Goal: Transaction & Acquisition: Download file/media

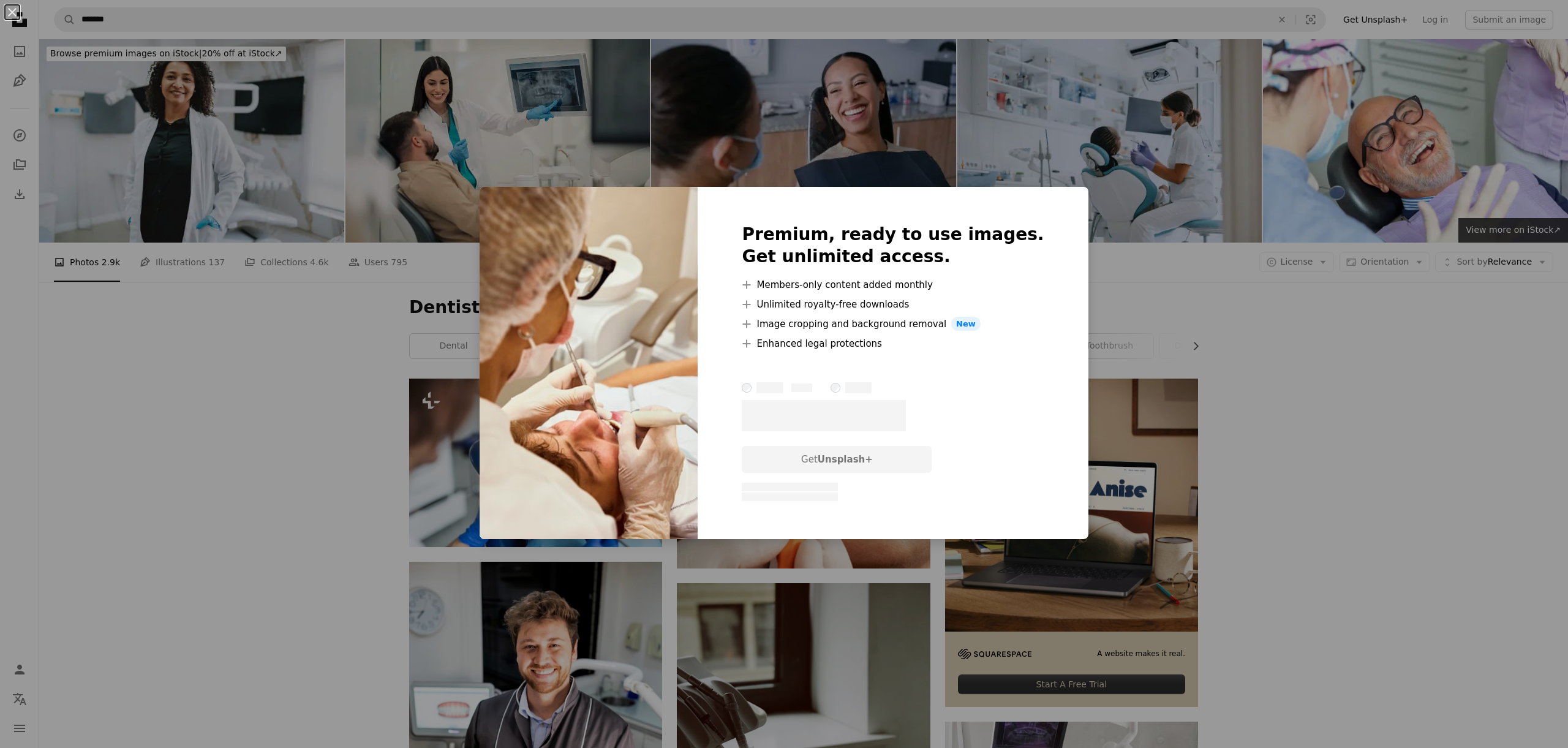
scroll to position [1367, 0]
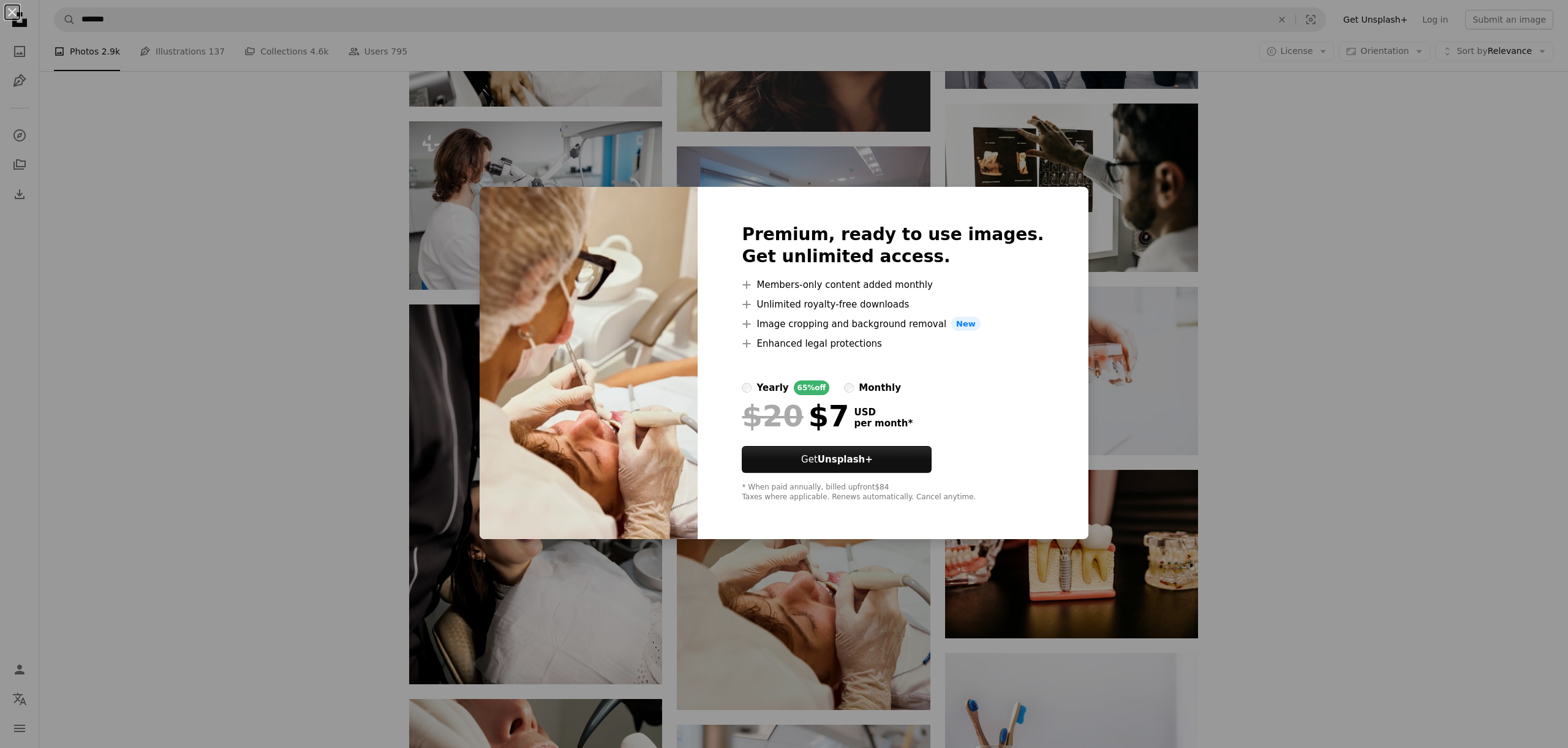
click at [1230, 272] on div "An X shape Premium, ready to use images. Get unlimited access. A plus sign Memb…" at bounding box center [784, 374] width 1568 height 748
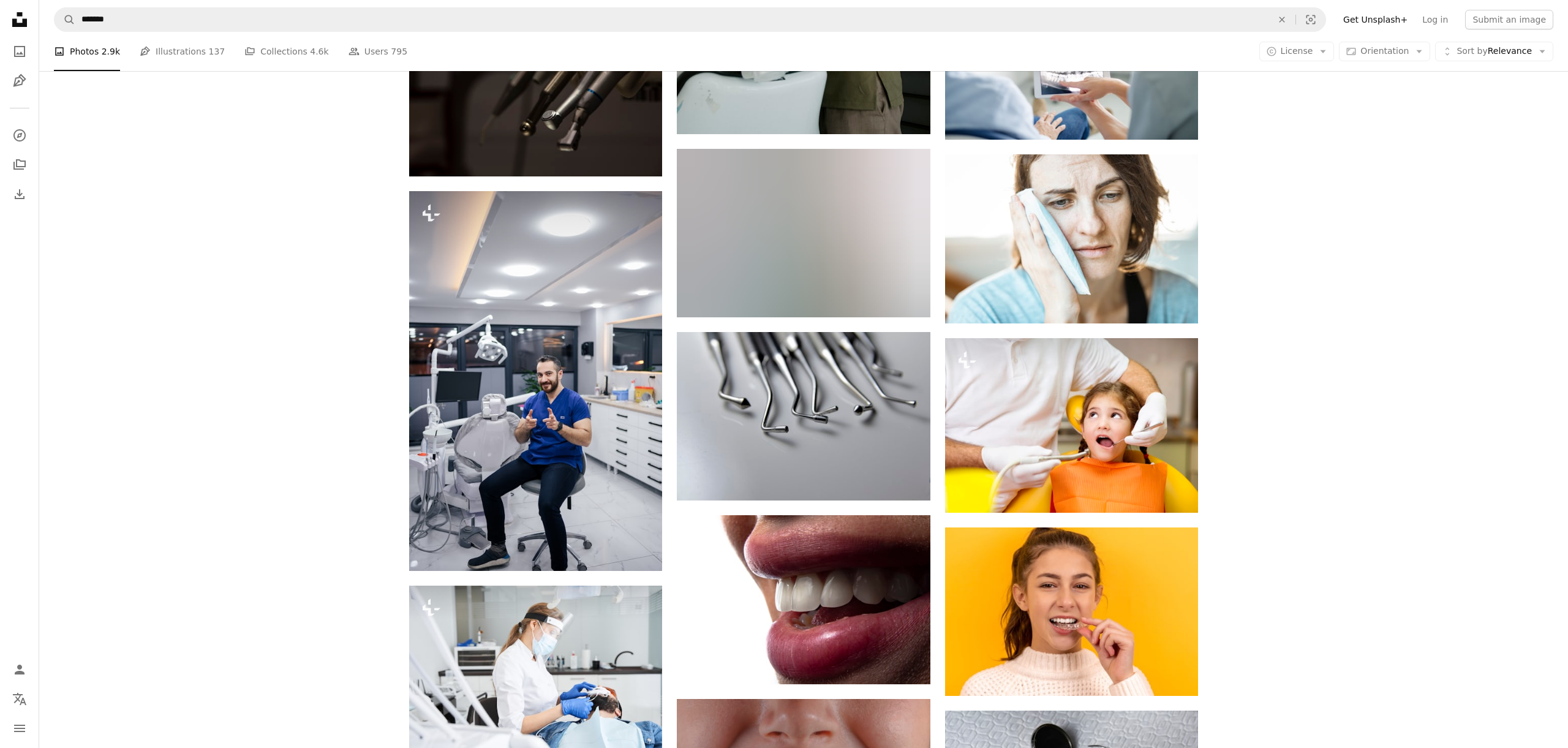
scroll to position [8929, 0]
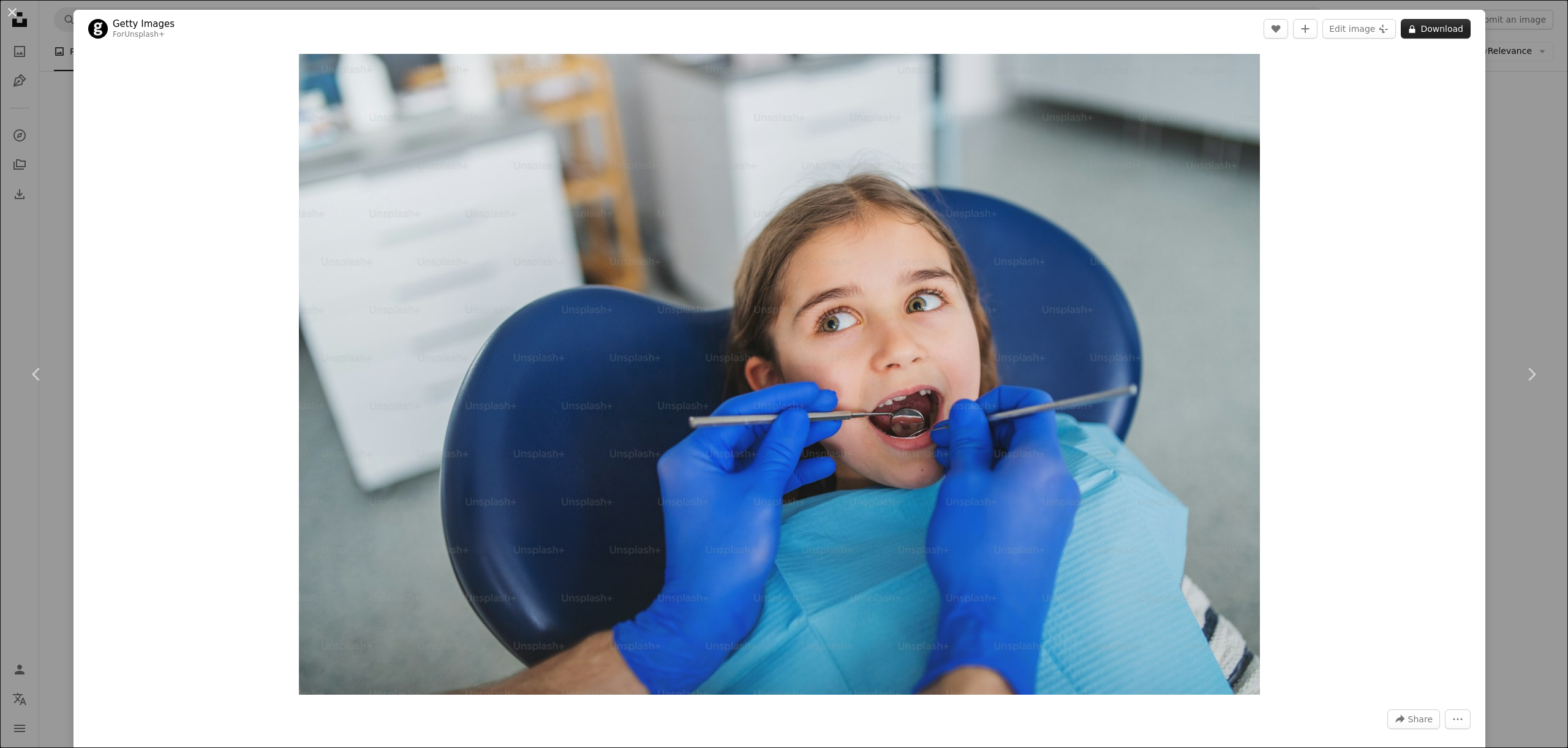
click at [1438, 30] on button "A lock Download" at bounding box center [1436, 29] width 70 height 20
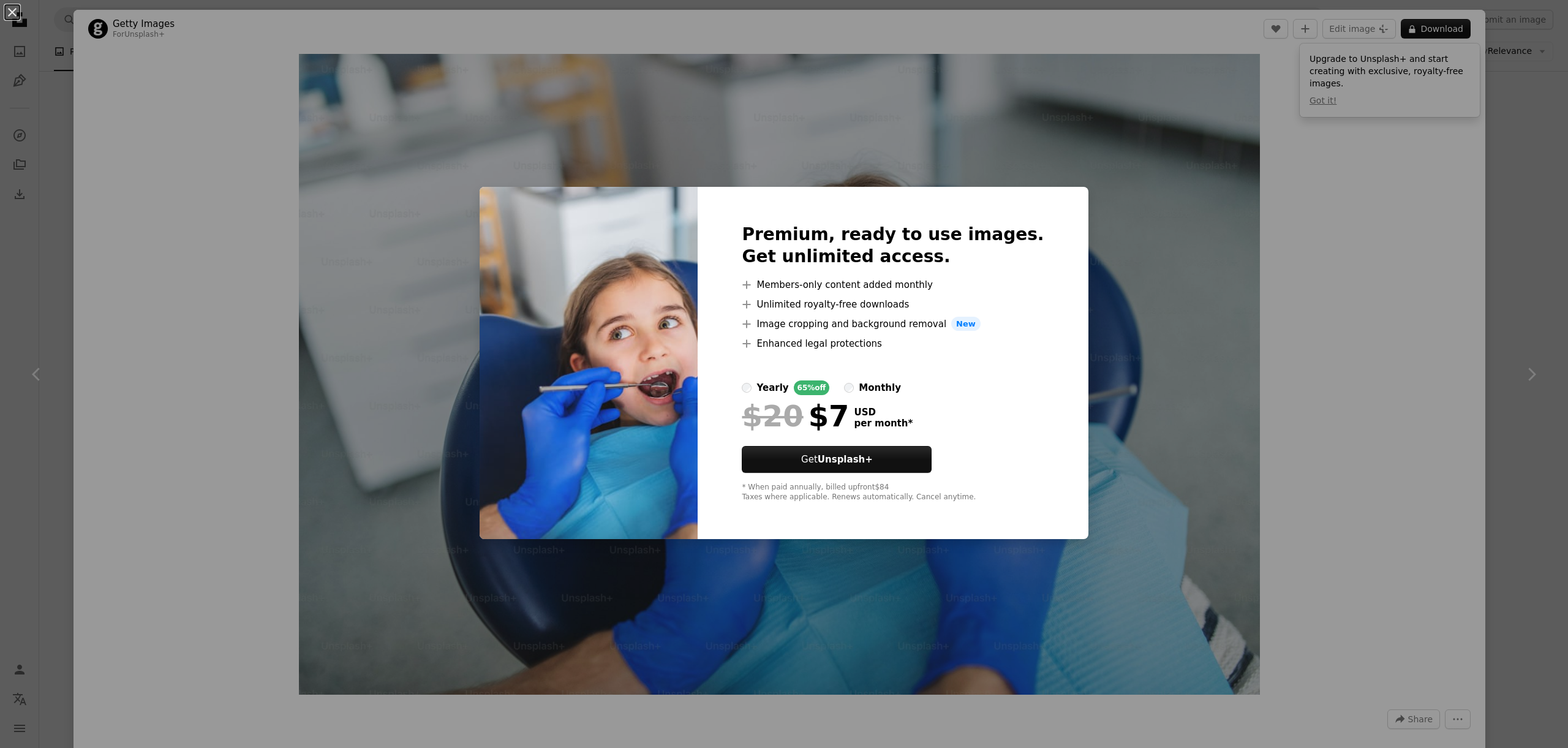
click at [1539, 176] on div "An X shape Premium, ready to use images. Get unlimited access. A plus sign Memb…" at bounding box center [784, 374] width 1568 height 748
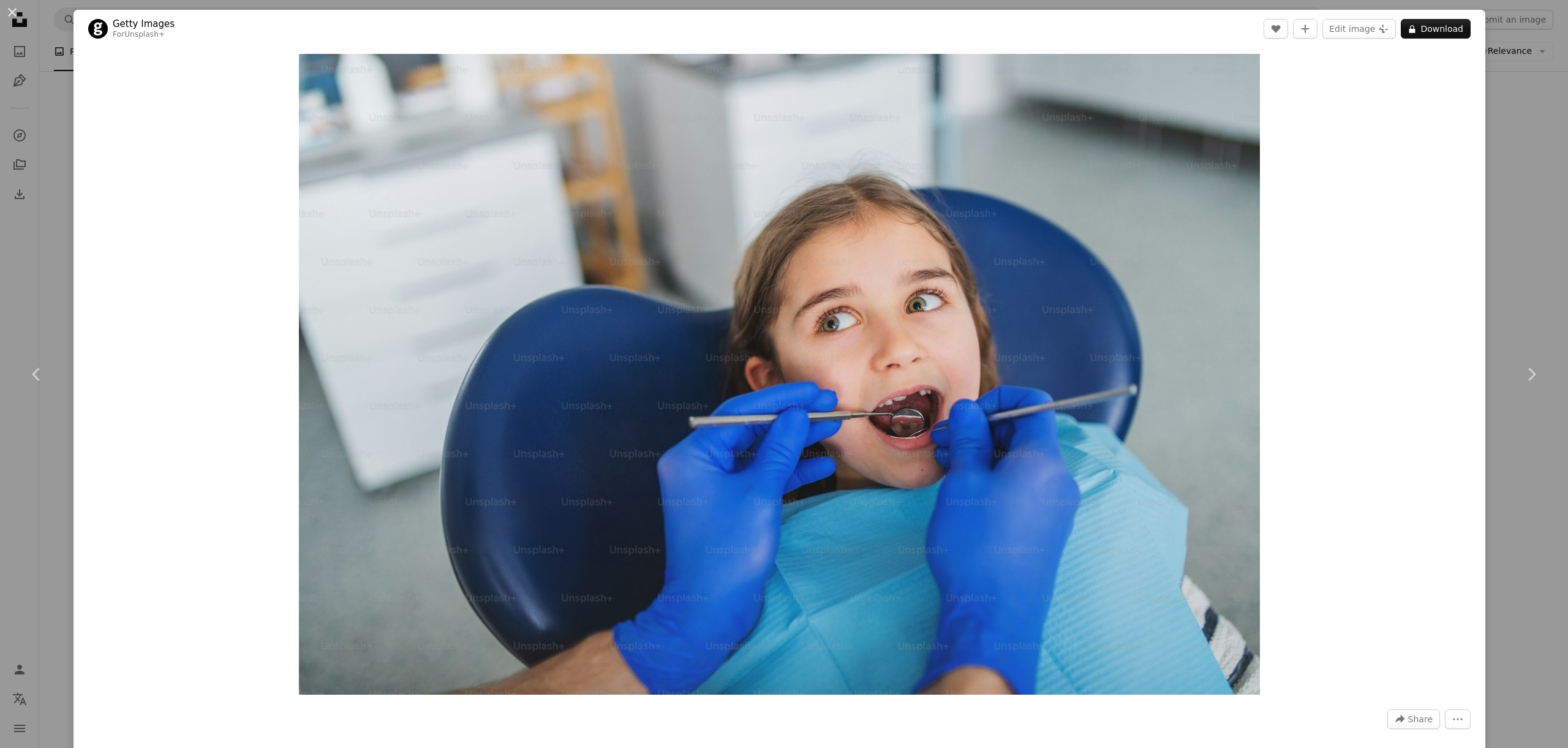
click at [1512, 148] on div "An X shape Chevron left Chevron right Getty Images For Unsplash+ A heart A plus…" at bounding box center [784, 374] width 1568 height 748
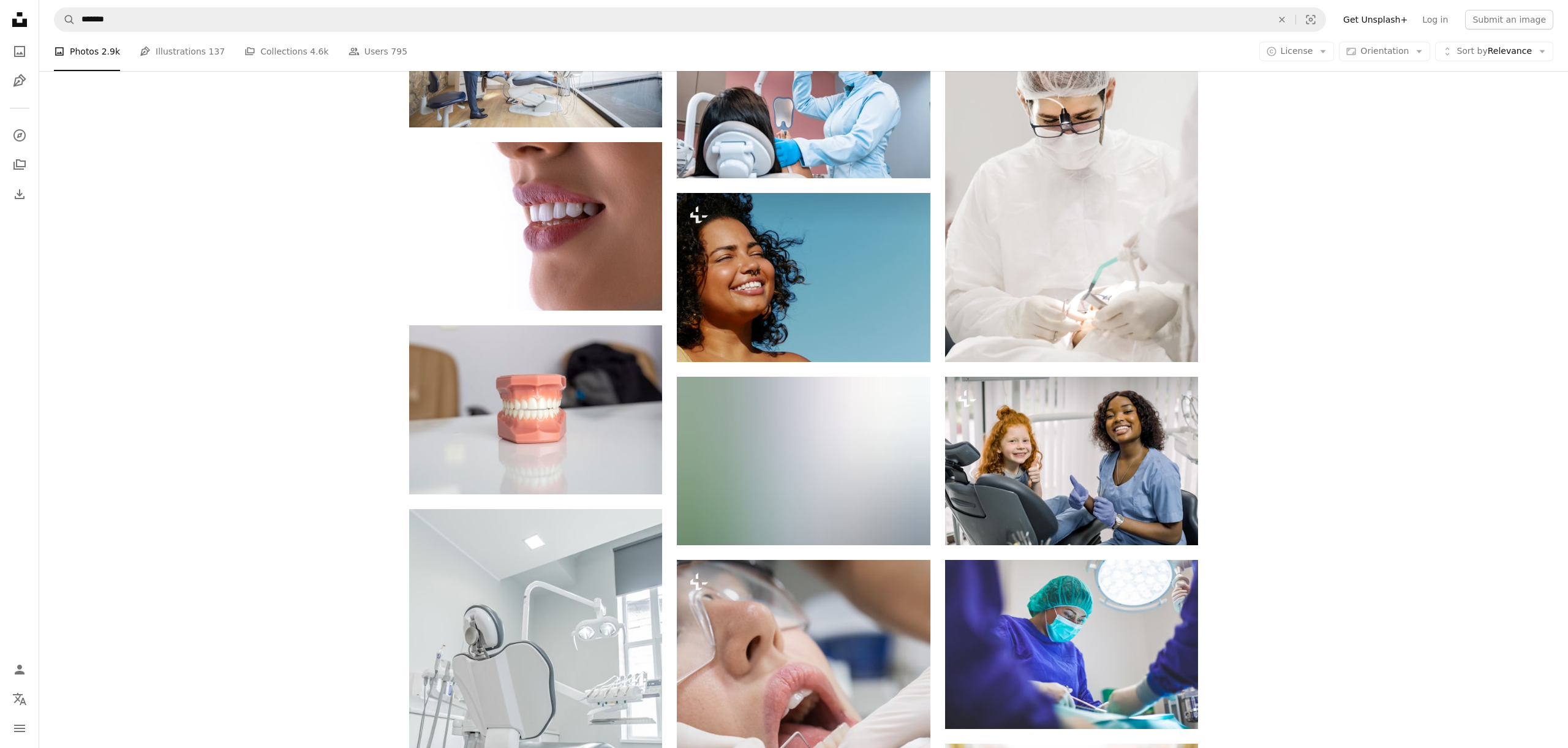
scroll to position [2758, 0]
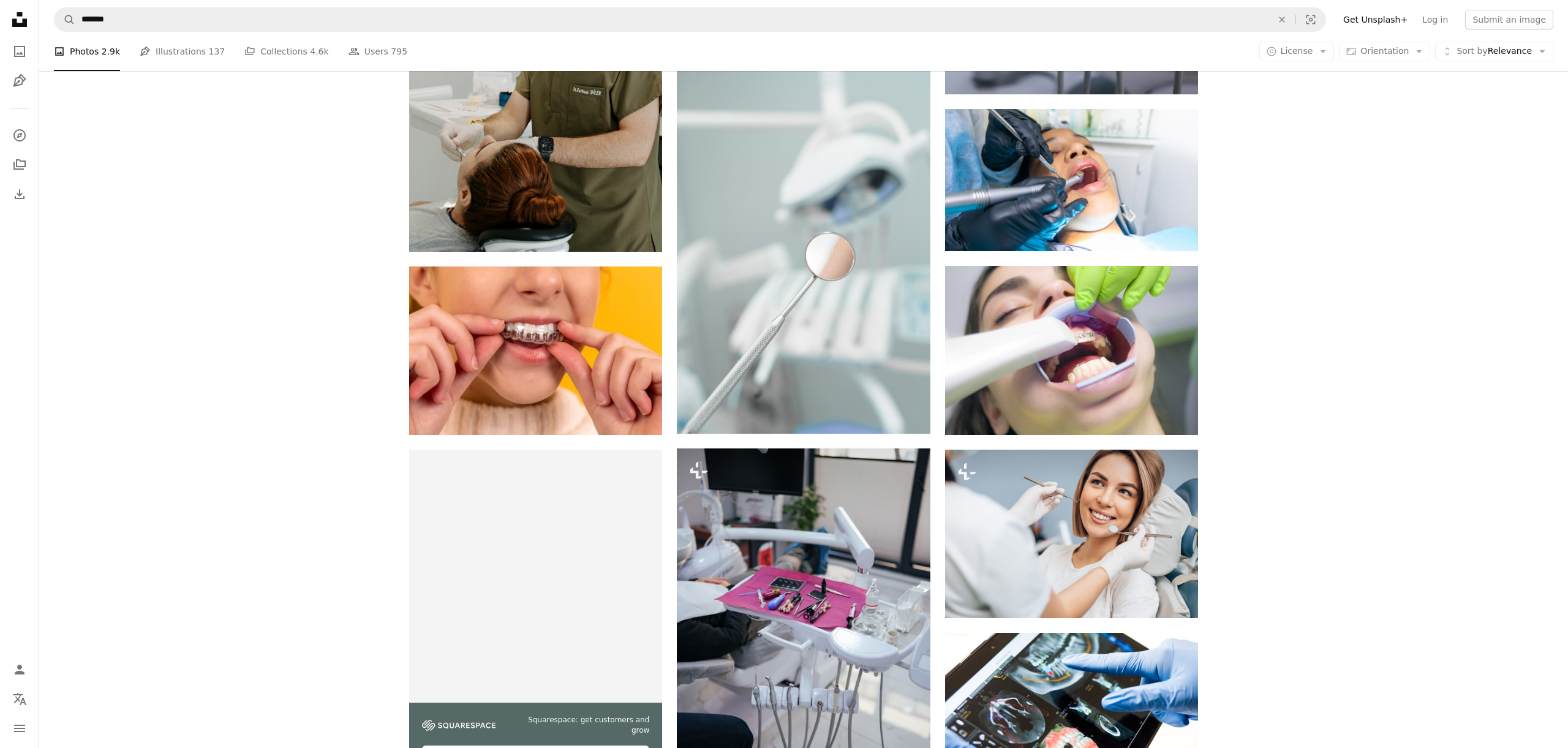
click at [32, 186] on nav "Unsplash logo Unsplash Home A photo Pen Tool A compass A stack of folders Downl…" at bounding box center [20, 374] width 39 height 748
click at [25, 193] on icon "Download" at bounding box center [20, 194] width 15 height 15
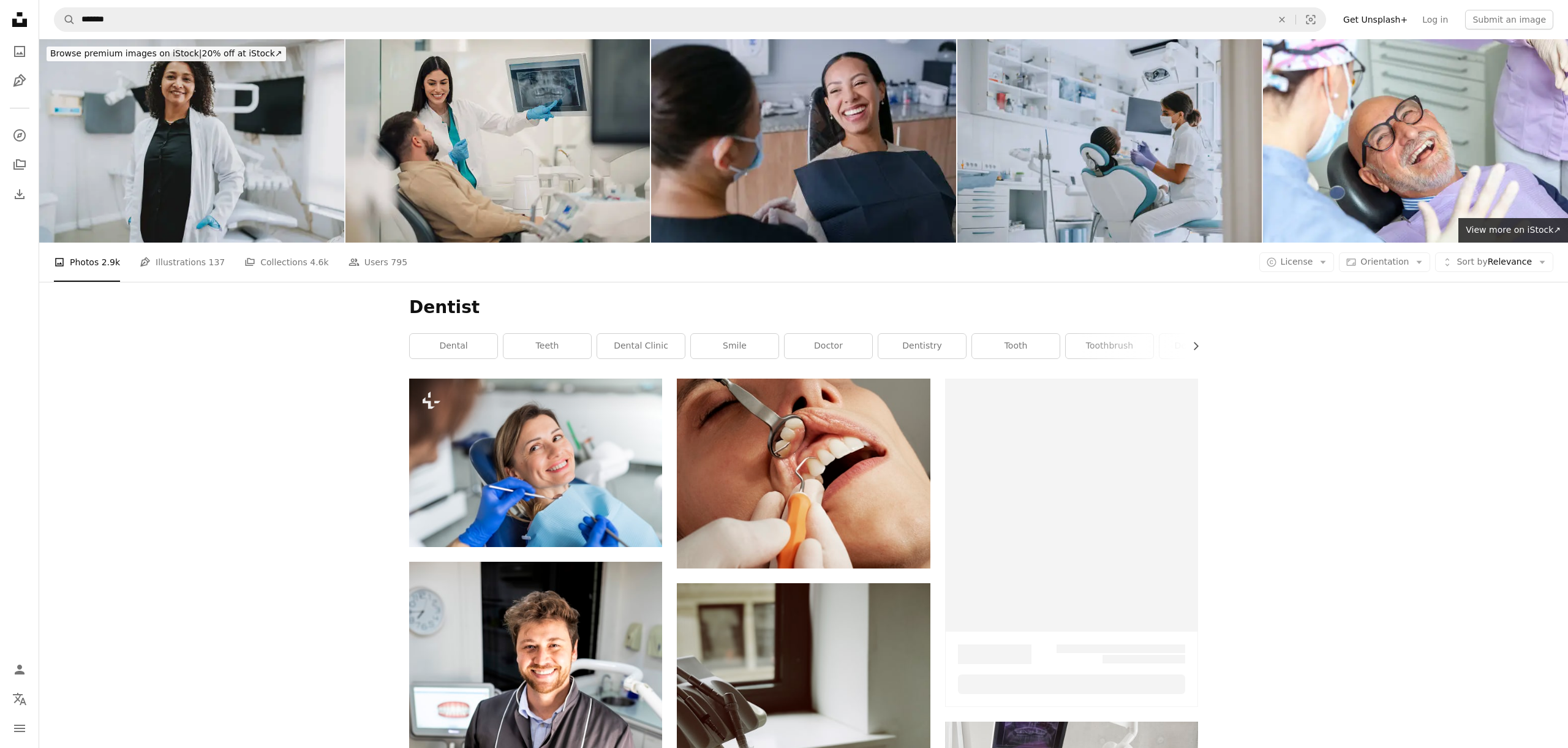
scroll to position [2758, 0]
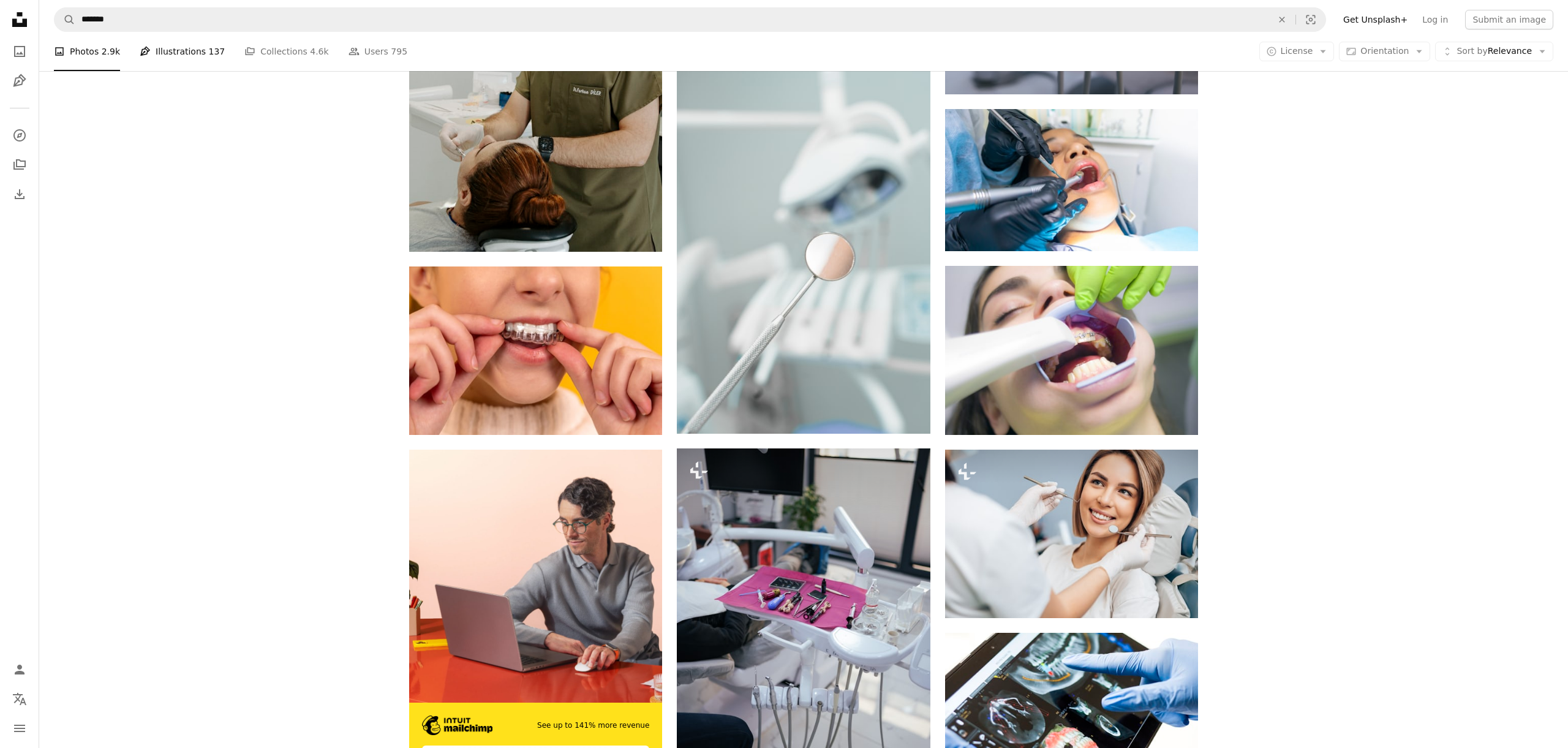
click at [184, 57] on link "Pen Tool Illustrations 137" at bounding box center [182, 52] width 85 height 39
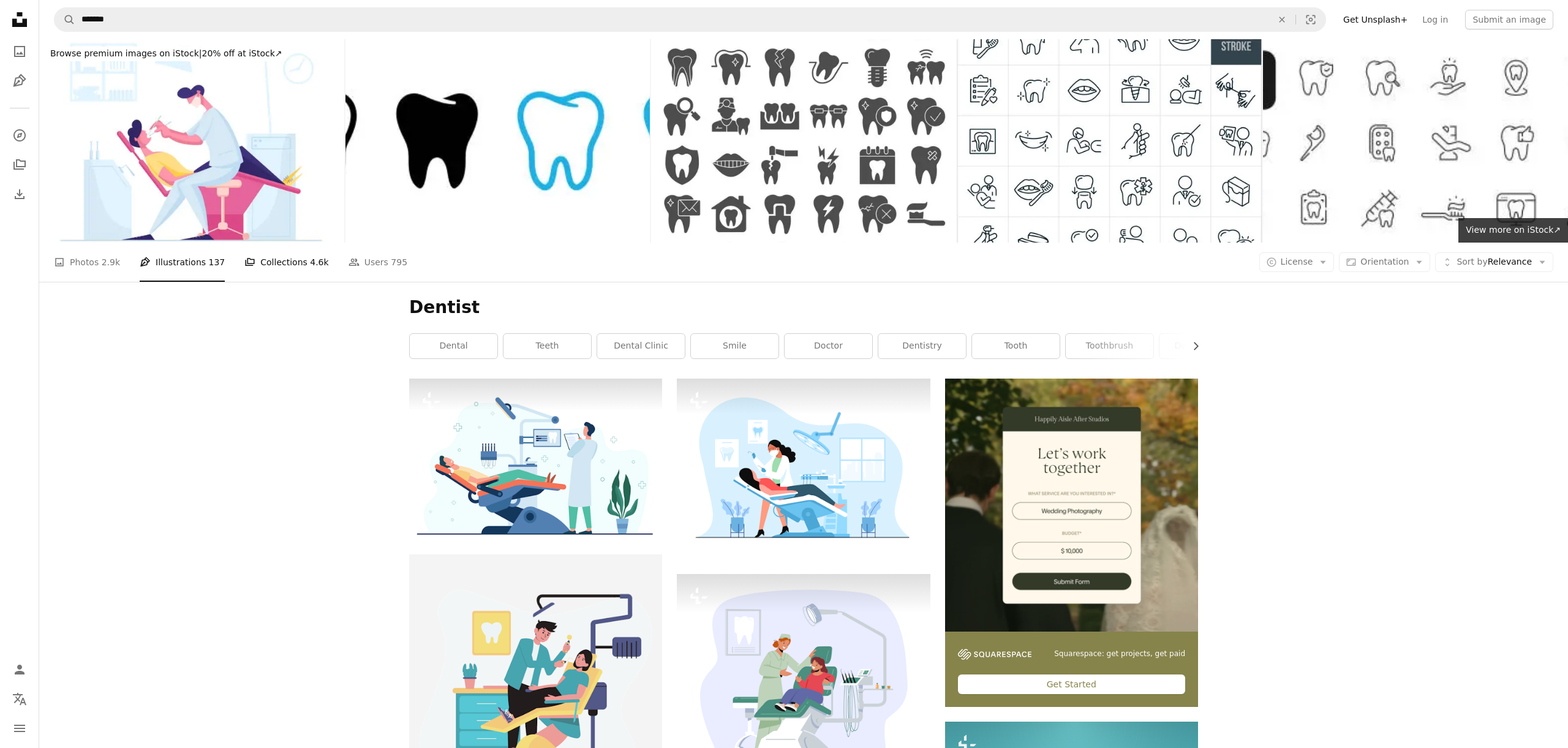
click at [310, 256] on span "4.6k" at bounding box center [319, 262] width 18 height 13
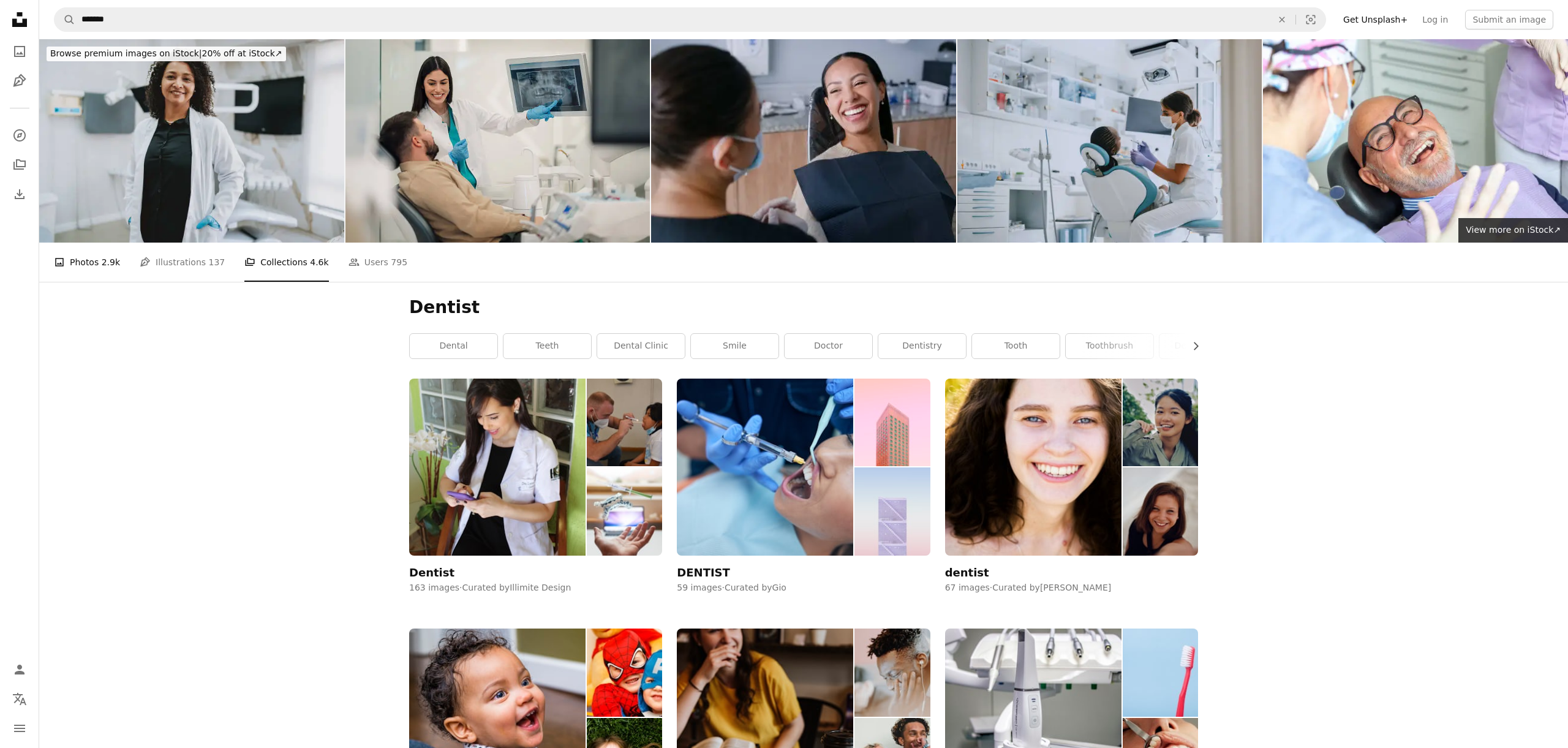
click at [85, 242] on link "A photo Photos 2.9k" at bounding box center [87, 262] width 66 height 39
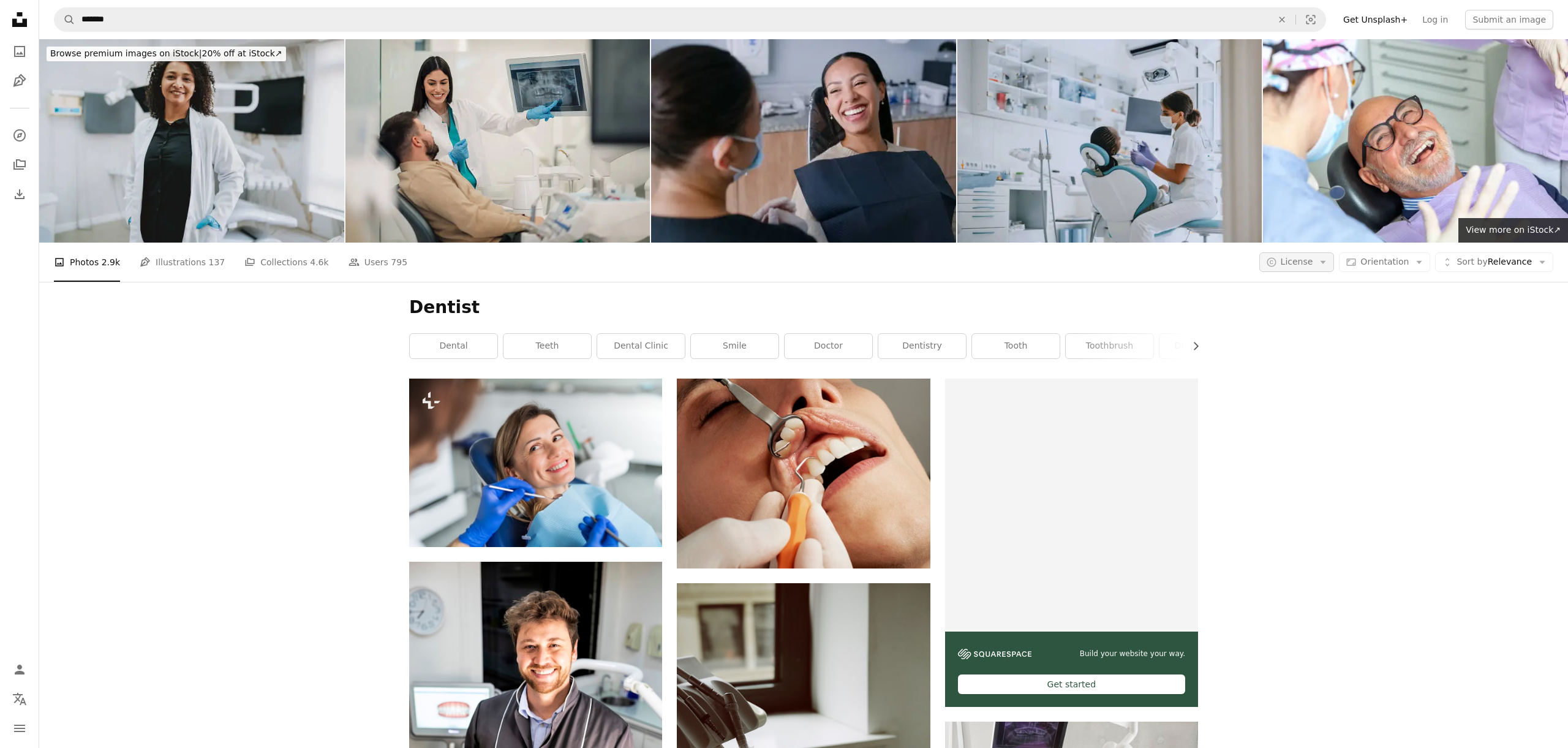
click at [1324, 257] on icon "Arrow down" at bounding box center [1323, 263] width 11 height 11
click at [1320, 147] on link "Free" at bounding box center [1321, 157] width 101 height 22
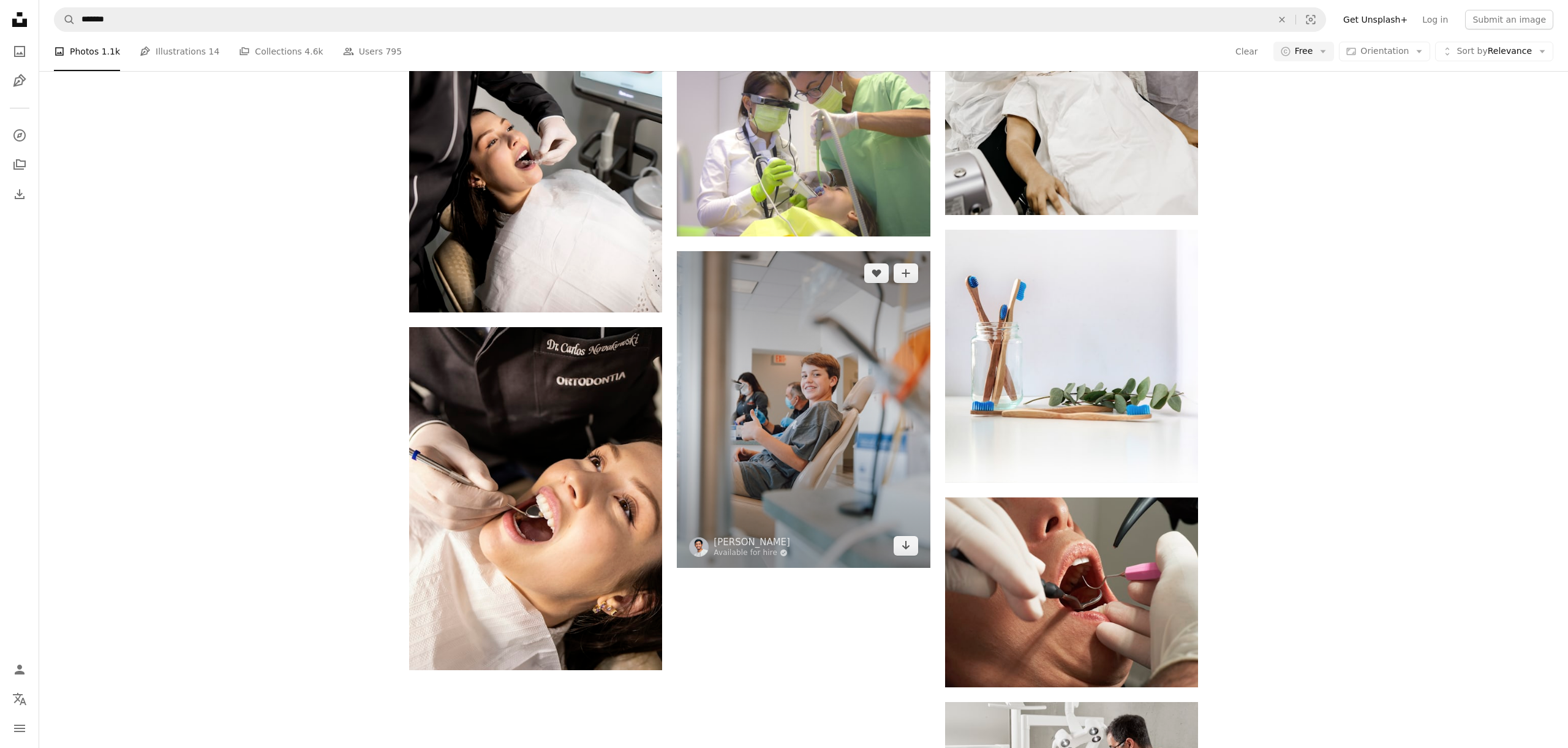
scroll to position [1431, 0]
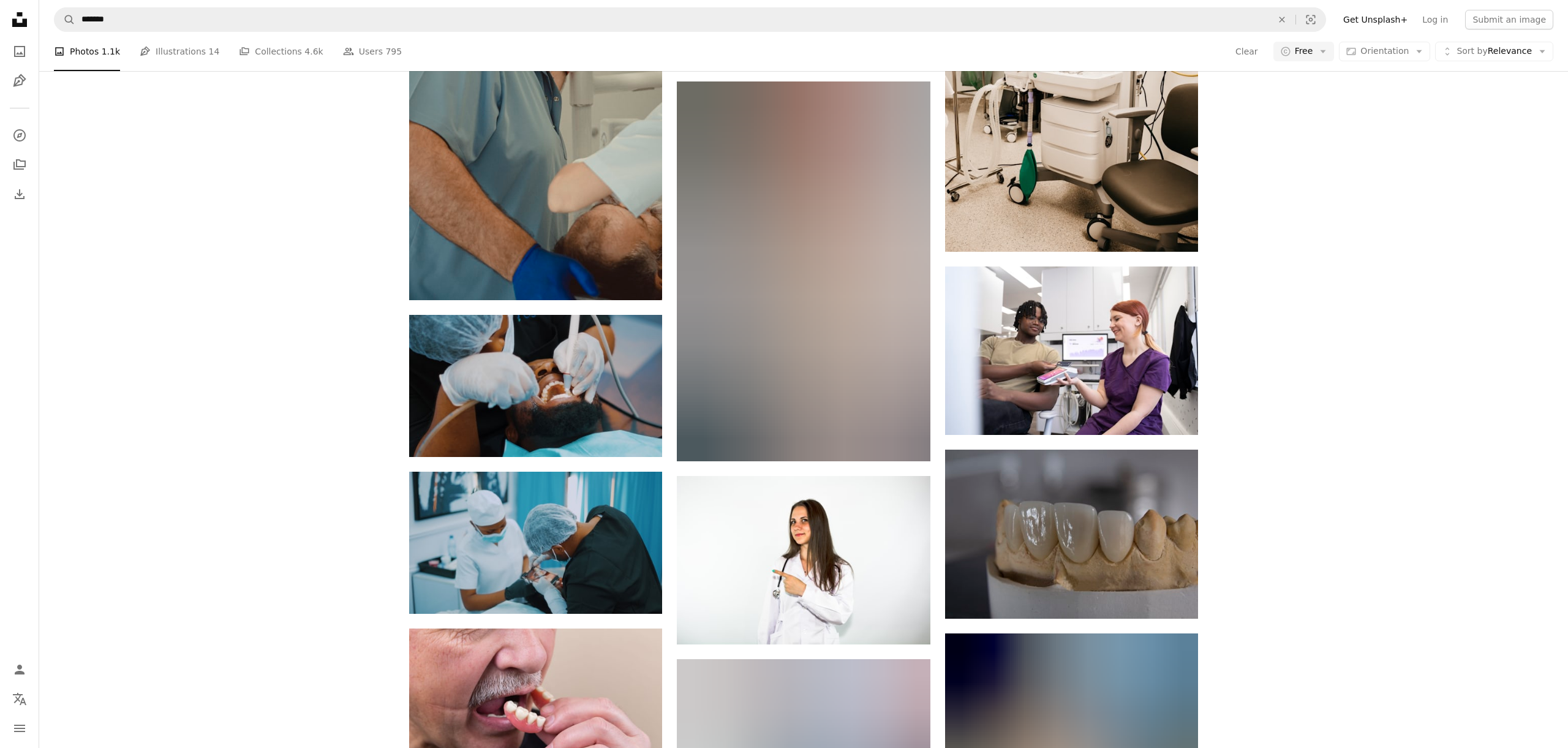
scroll to position [14633, 0]
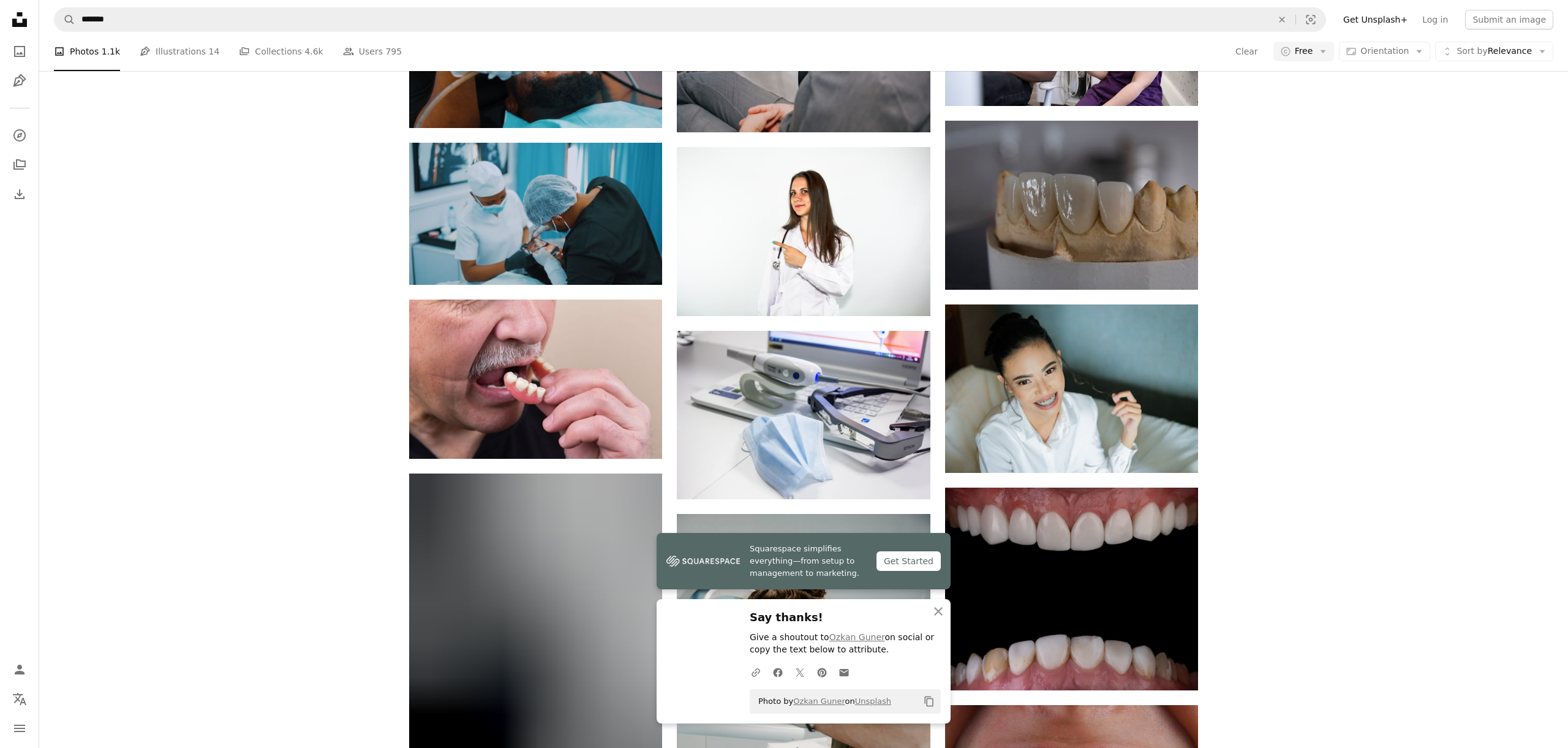
scroll to position [15547, 0]
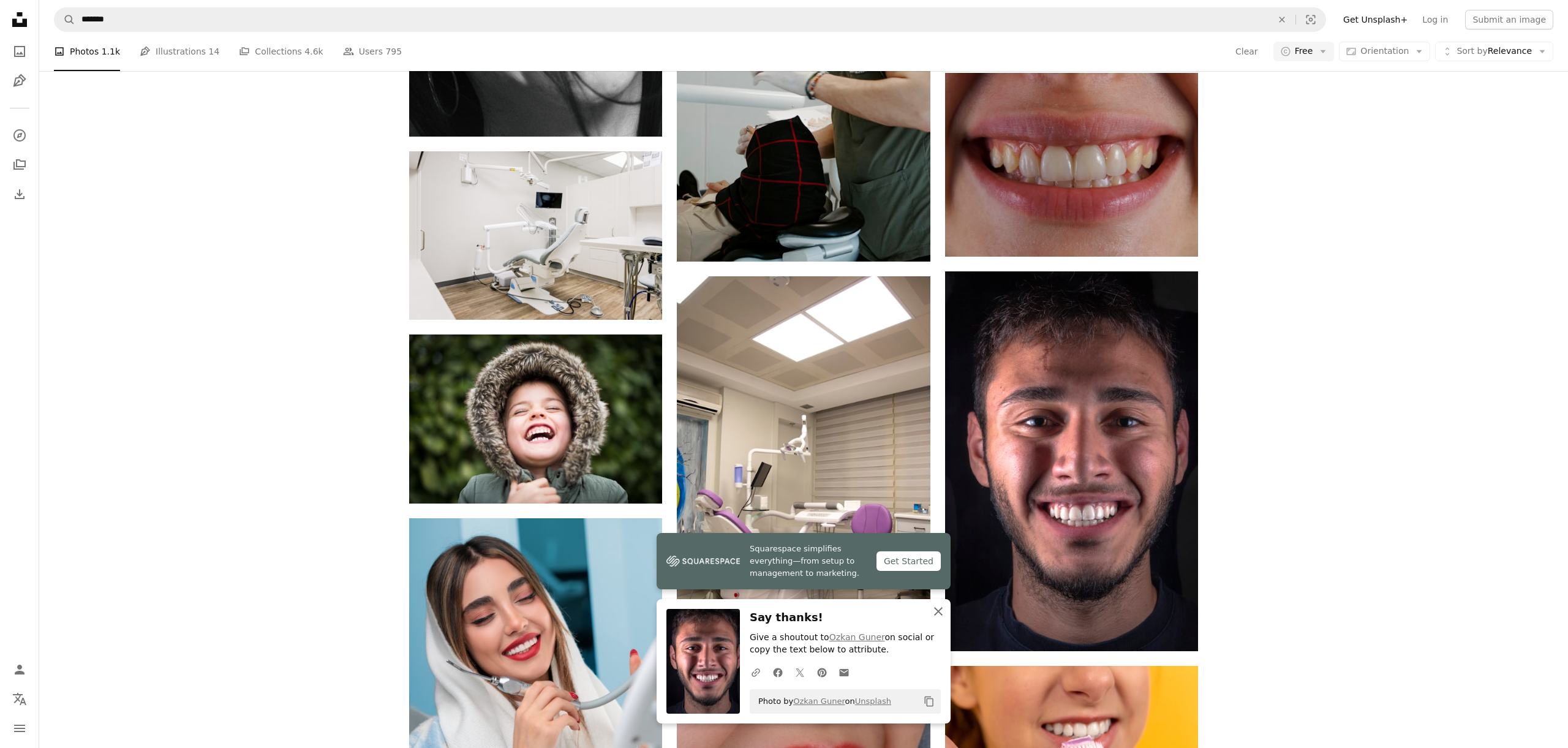
click at [933, 610] on icon "An X shape" at bounding box center [938, 611] width 15 height 15
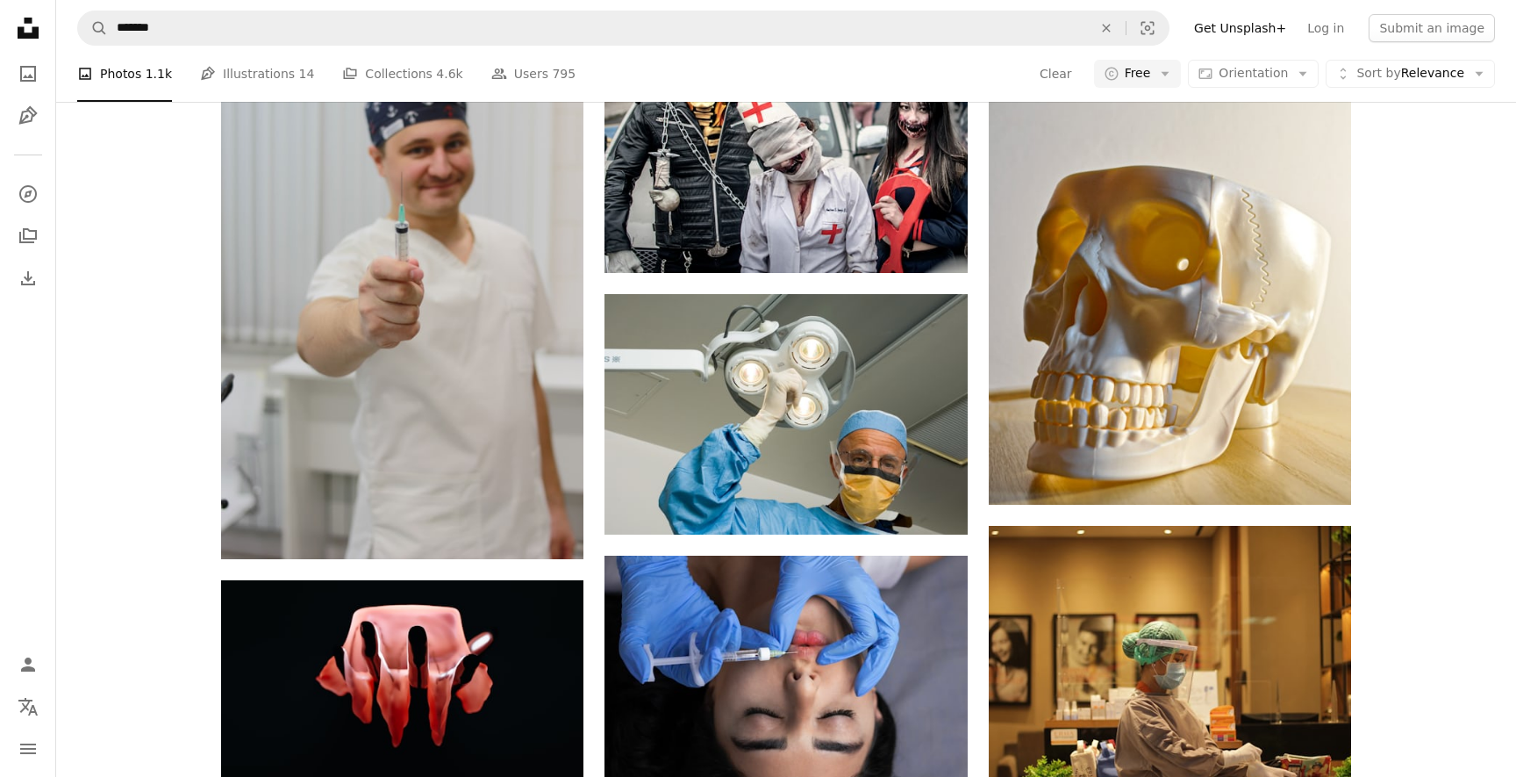
scroll to position [86836, 0]
